Goal: Task Accomplishment & Management: Use online tool/utility

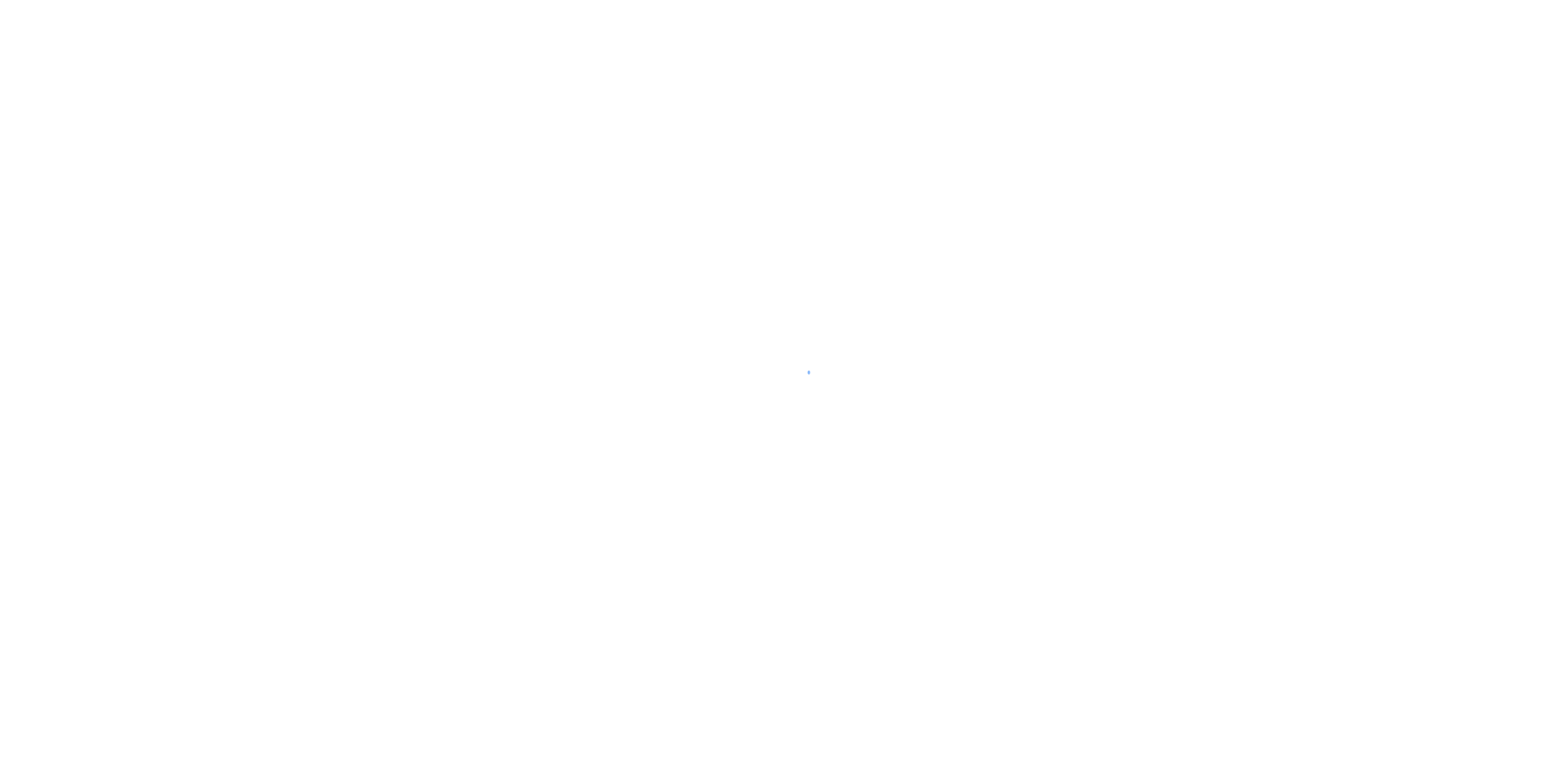
click at [392, 549] on div at bounding box center [784, 382] width 1568 height 764
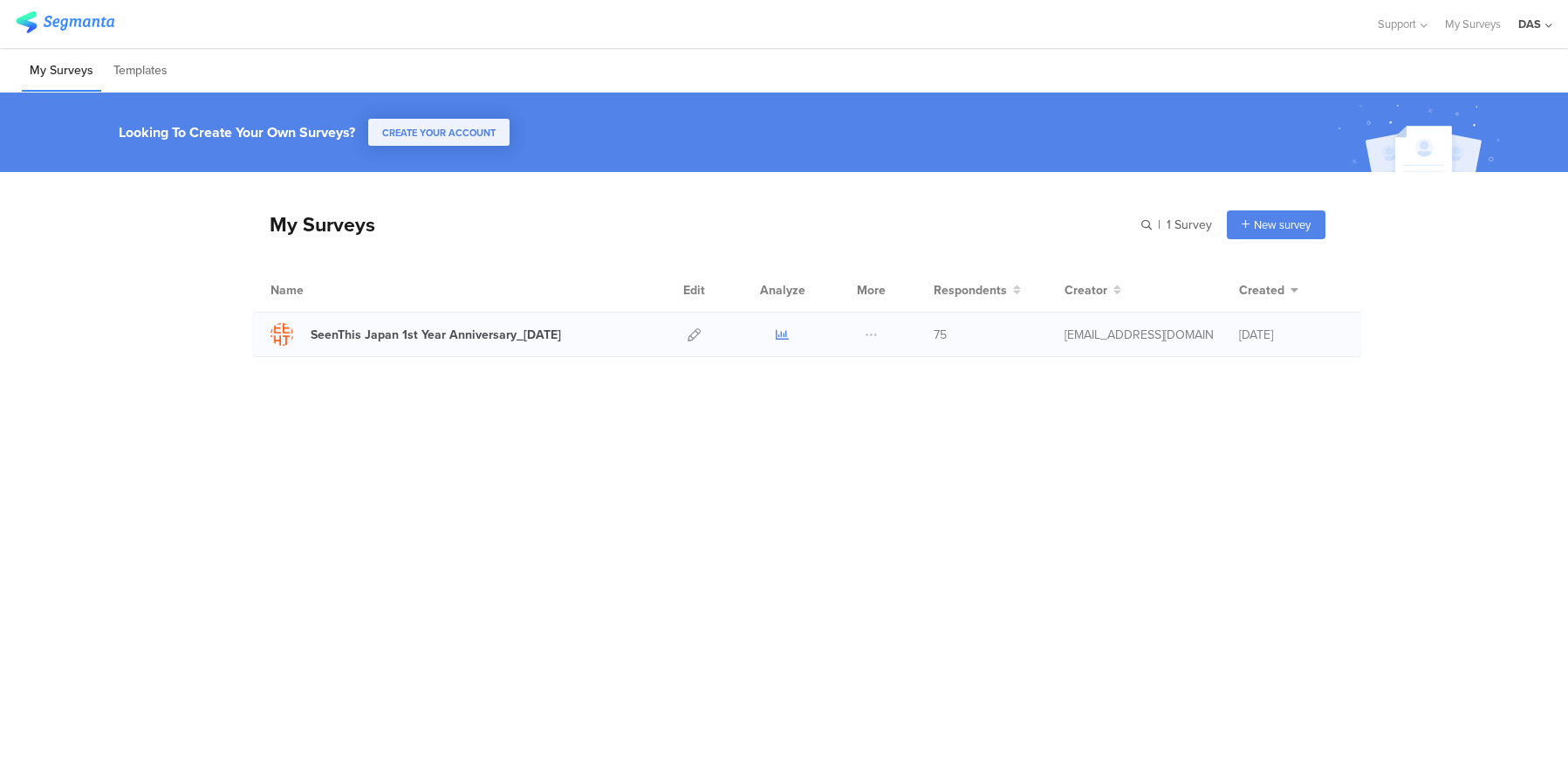
click at [780, 344] on link at bounding box center [783, 334] width 13 height 44
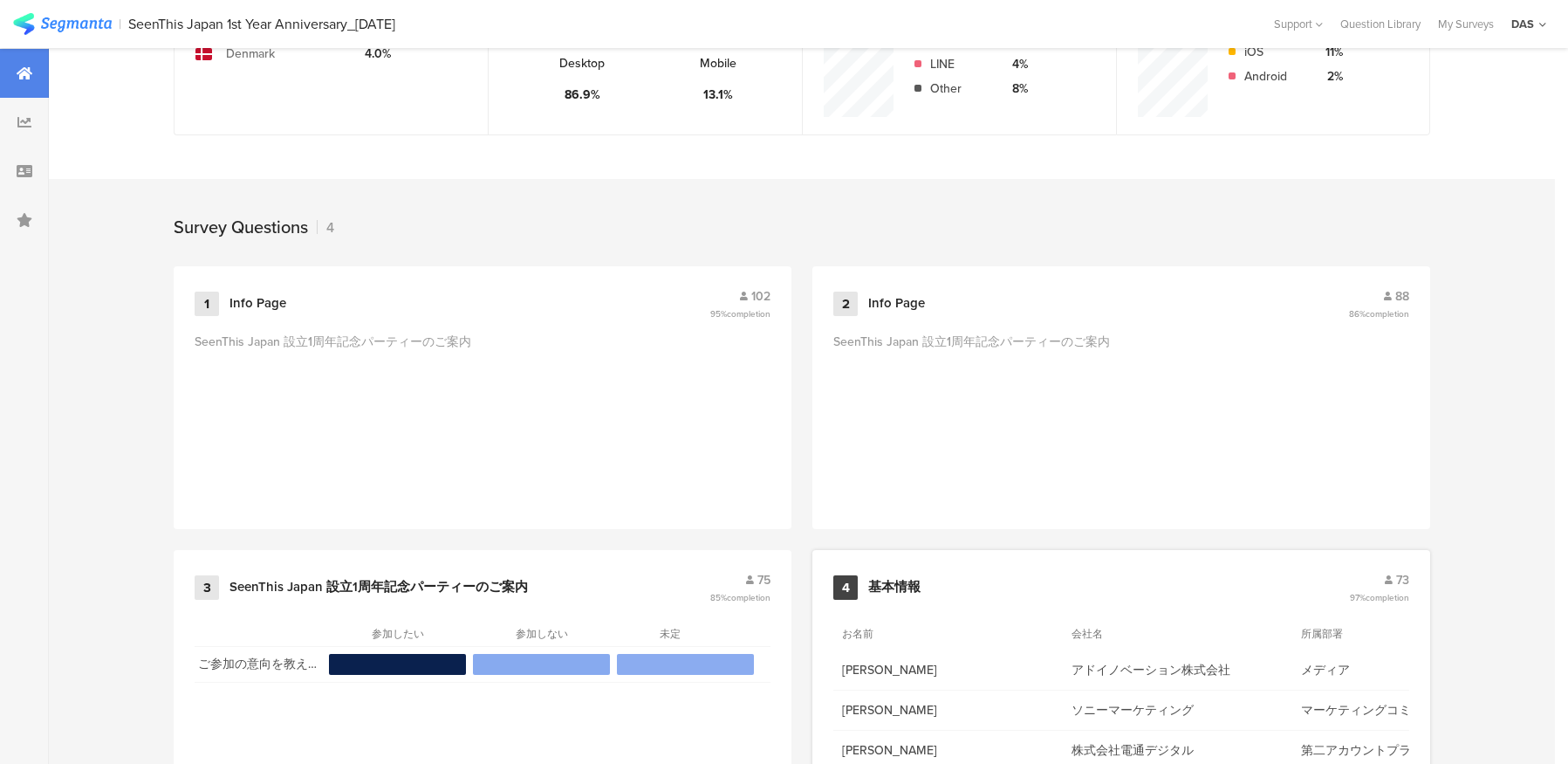
scroll to position [634, 0]
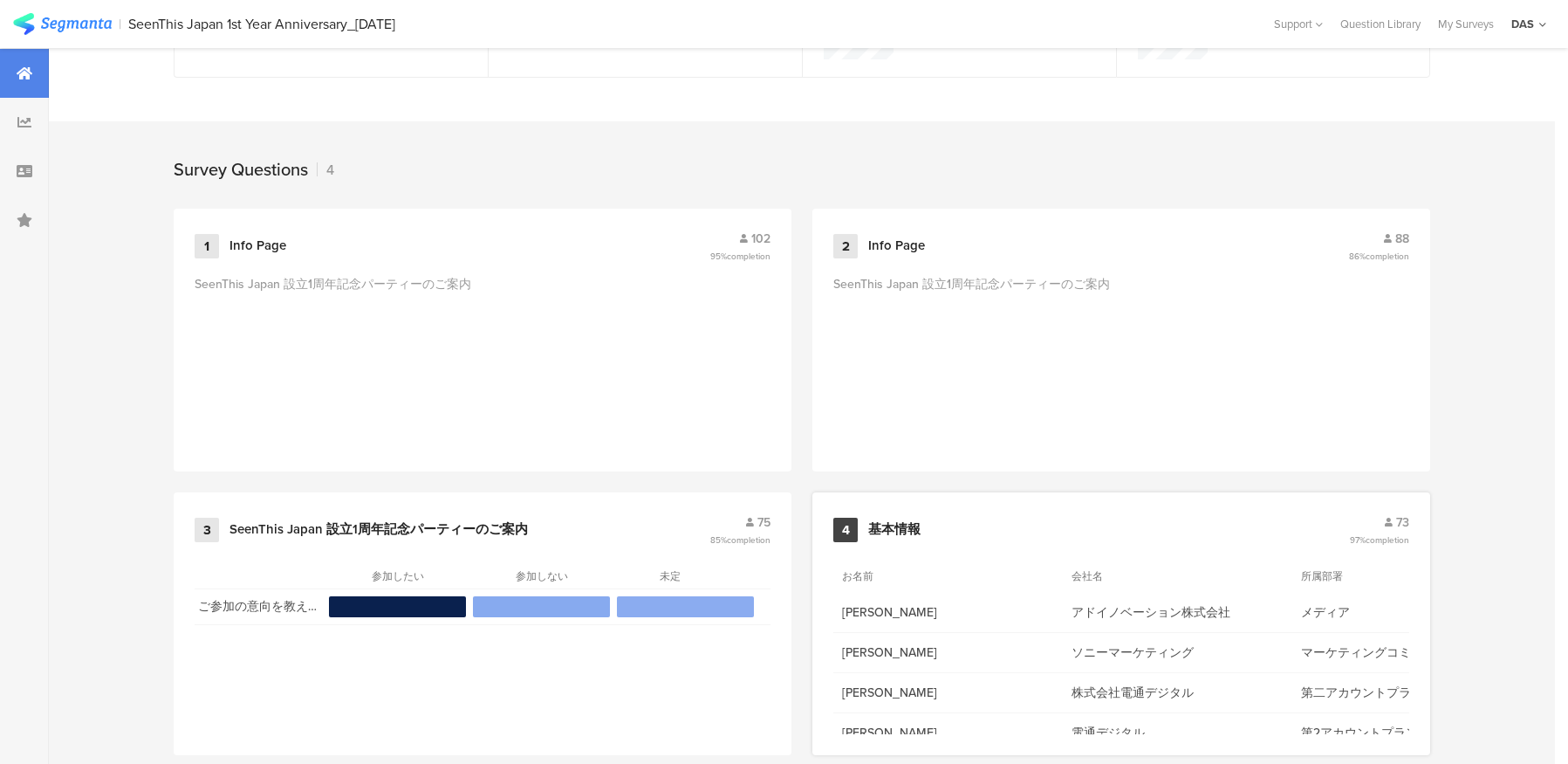
click at [1403, 518] on span "73" at bounding box center [1403, 523] width 13 height 19
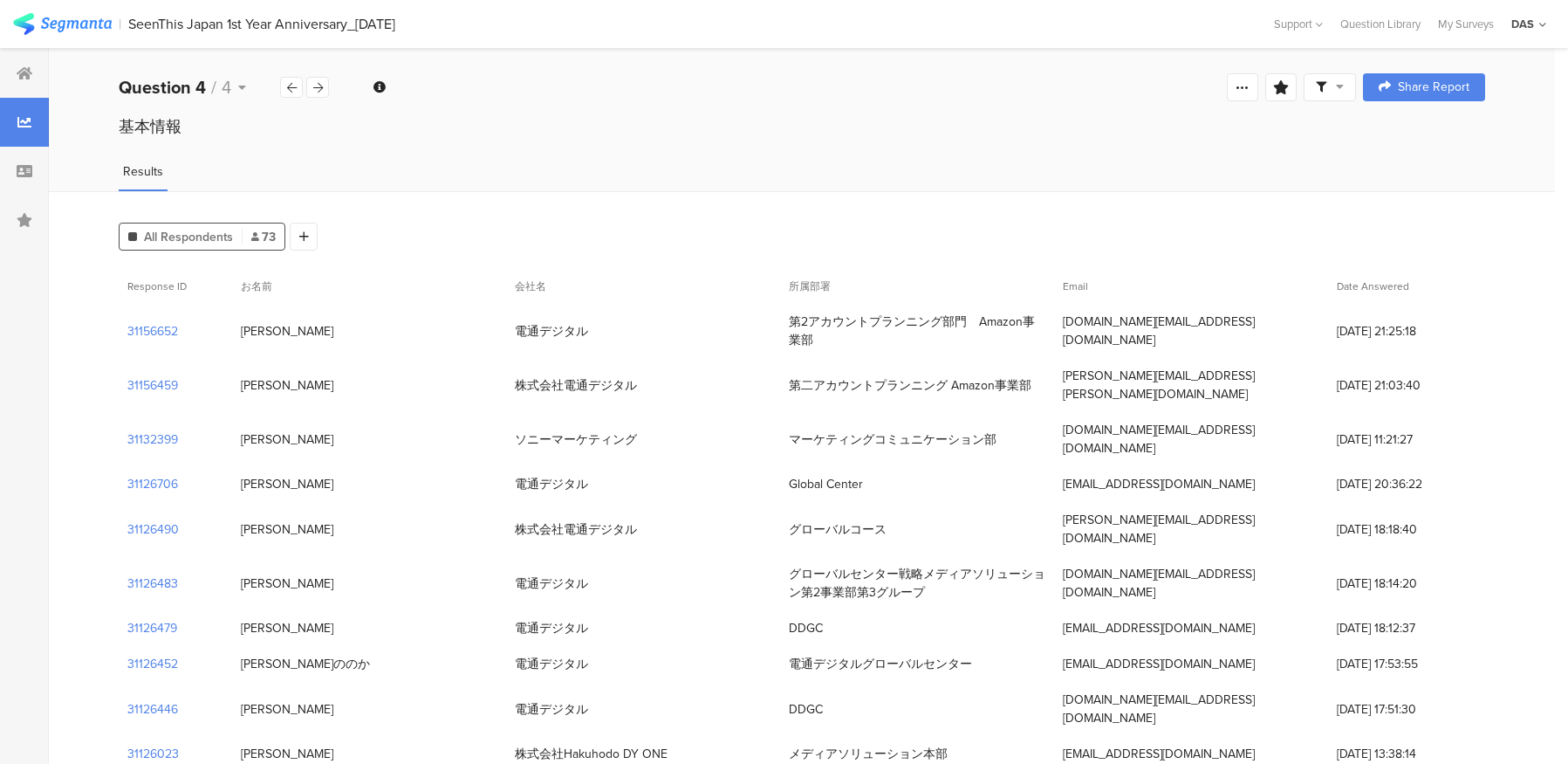
click at [1370, 290] on span "Date Answered" at bounding box center [1373, 286] width 72 height 16
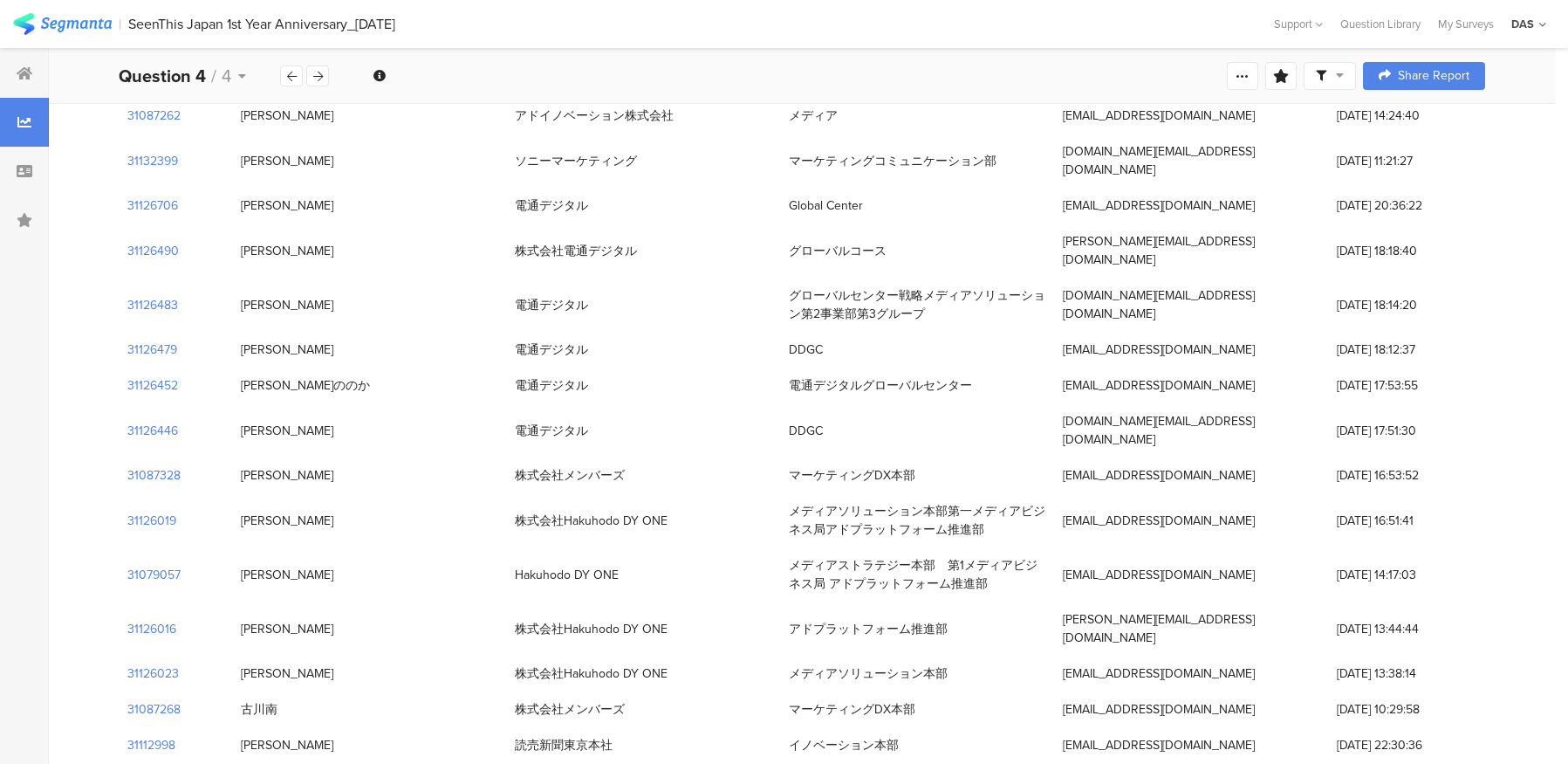
scroll to position [311, 0]
